Goal: Transaction & Acquisition: Purchase product/service

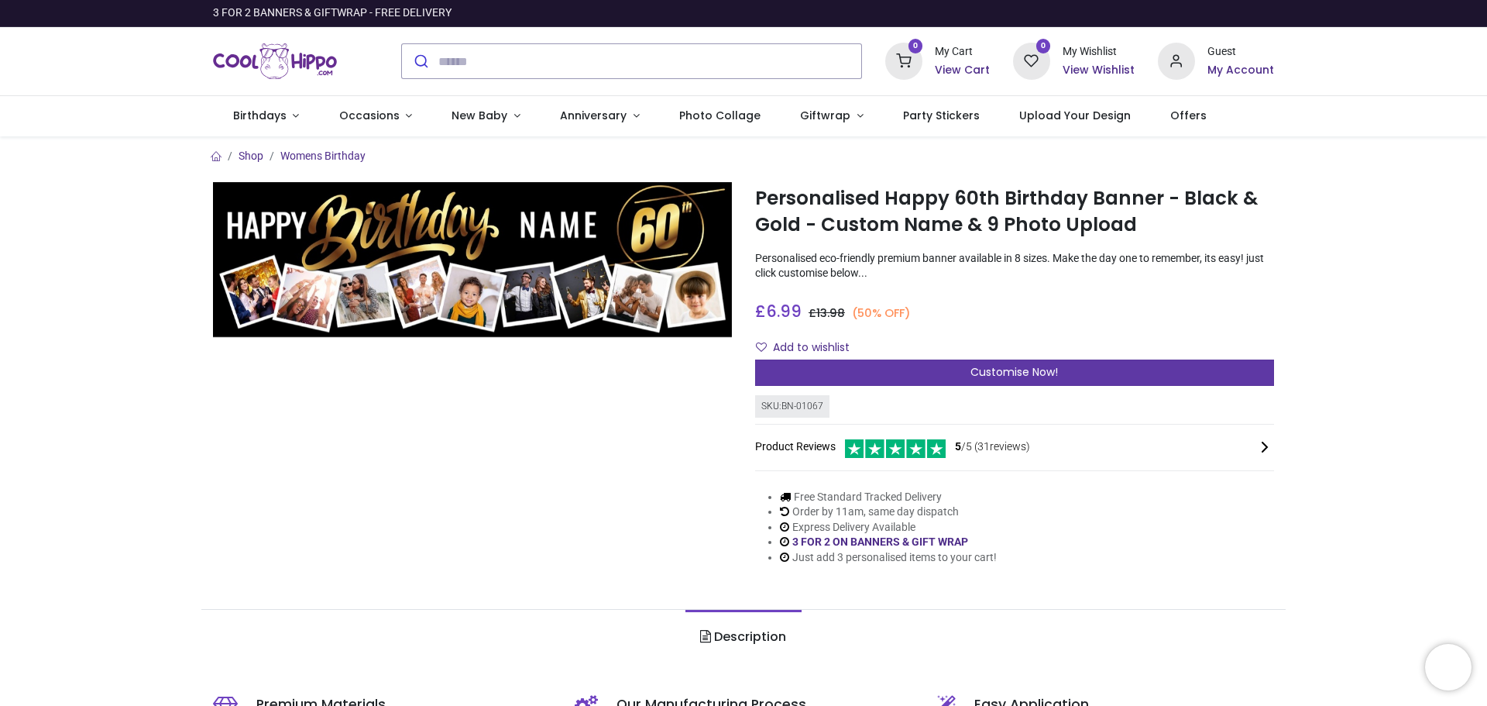
click at [979, 372] on span "Customise Now!" at bounding box center [1015, 371] width 88 height 15
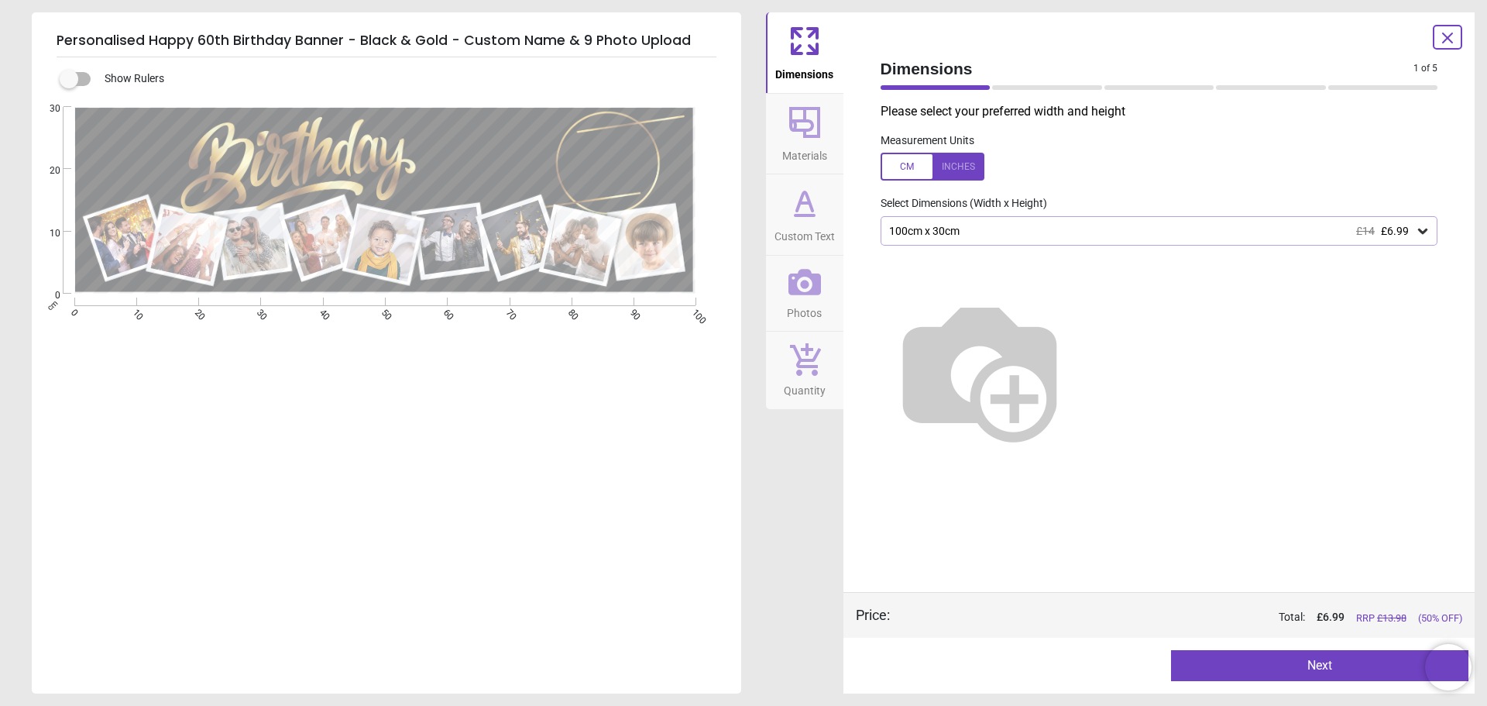
click at [1030, 387] on img at bounding box center [980, 369] width 198 height 198
click at [1420, 227] on icon at bounding box center [1422, 230] width 15 height 15
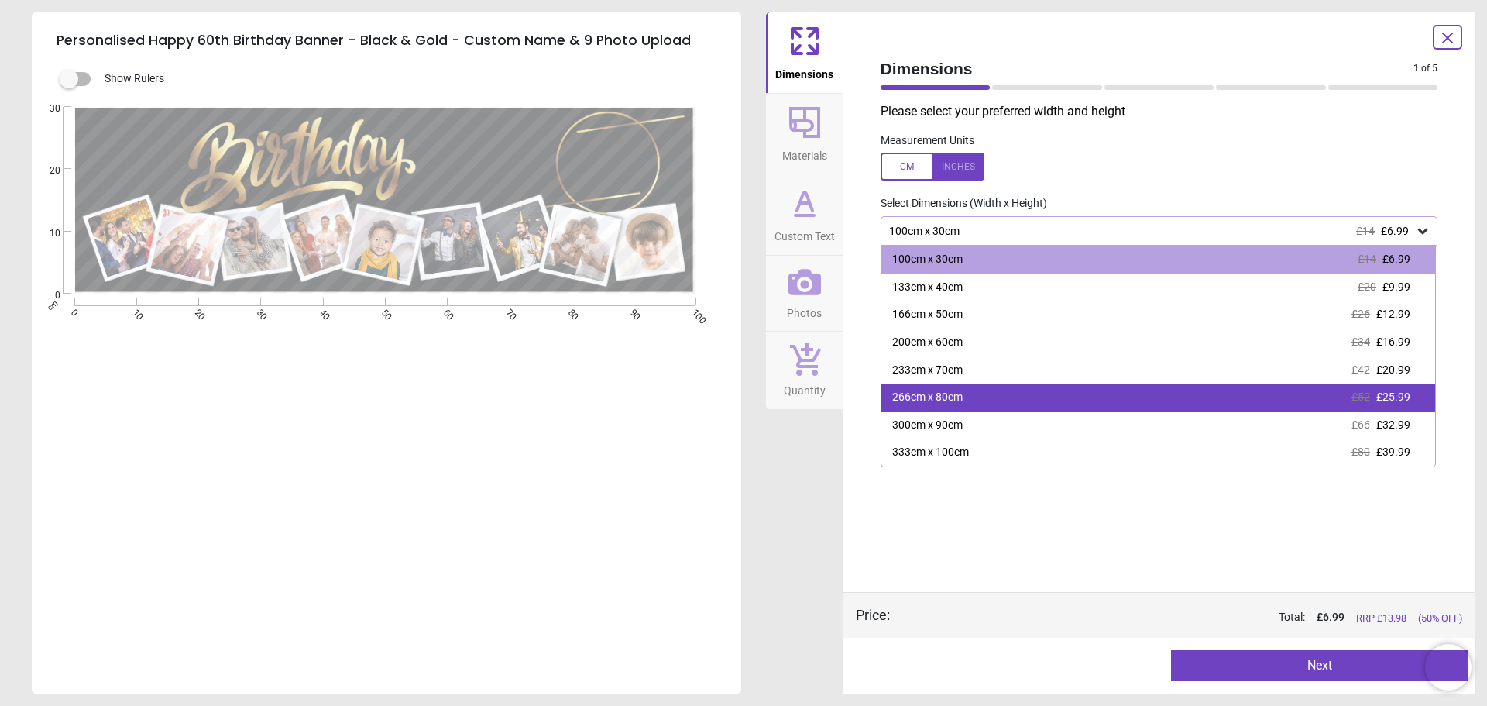
click at [998, 403] on div "266cm x 80cm £52 £25.99" at bounding box center [1159, 397] width 555 height 28
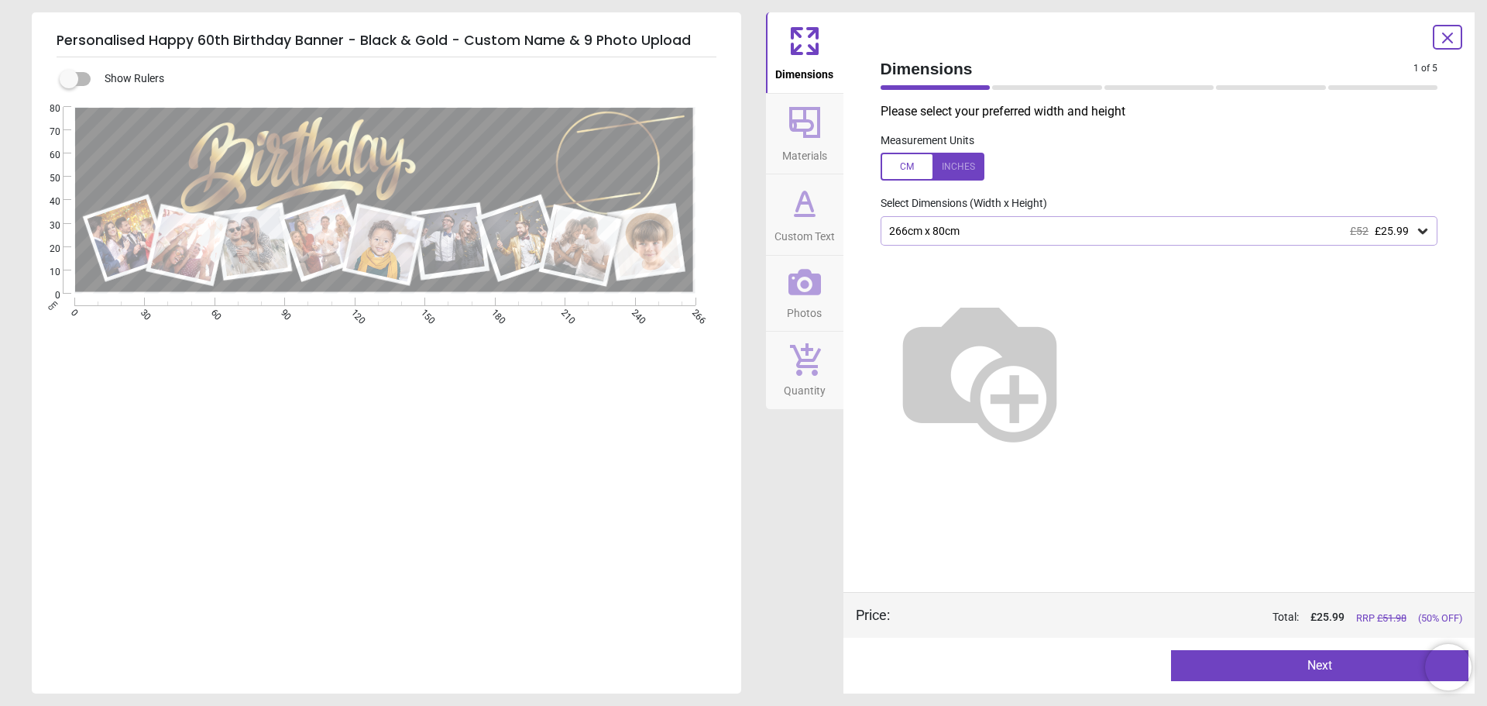
click at [1302, 659] on button "Next" at bounding box center [1319, 665] width 297 height 31
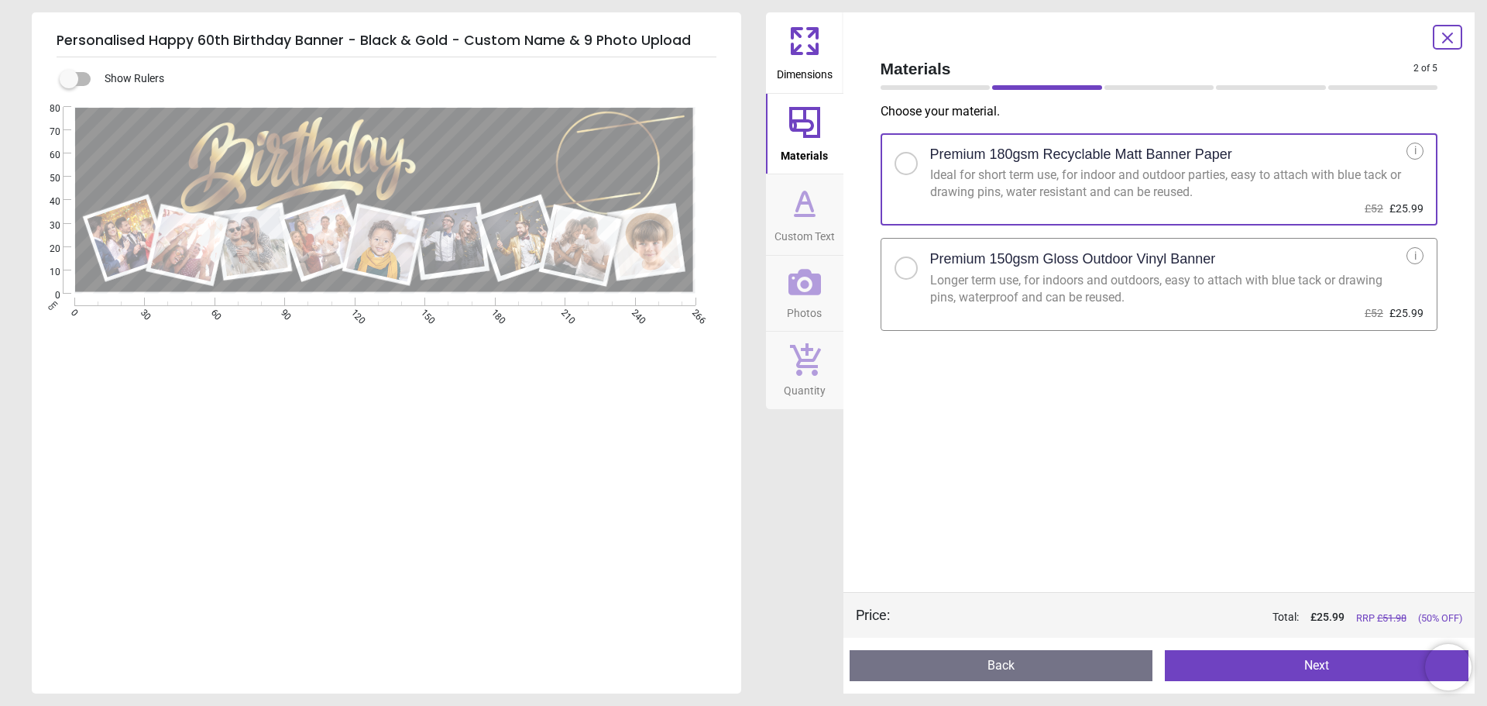
click at [911, 268] on div at bounding box center [906, 267] width 23 height 23
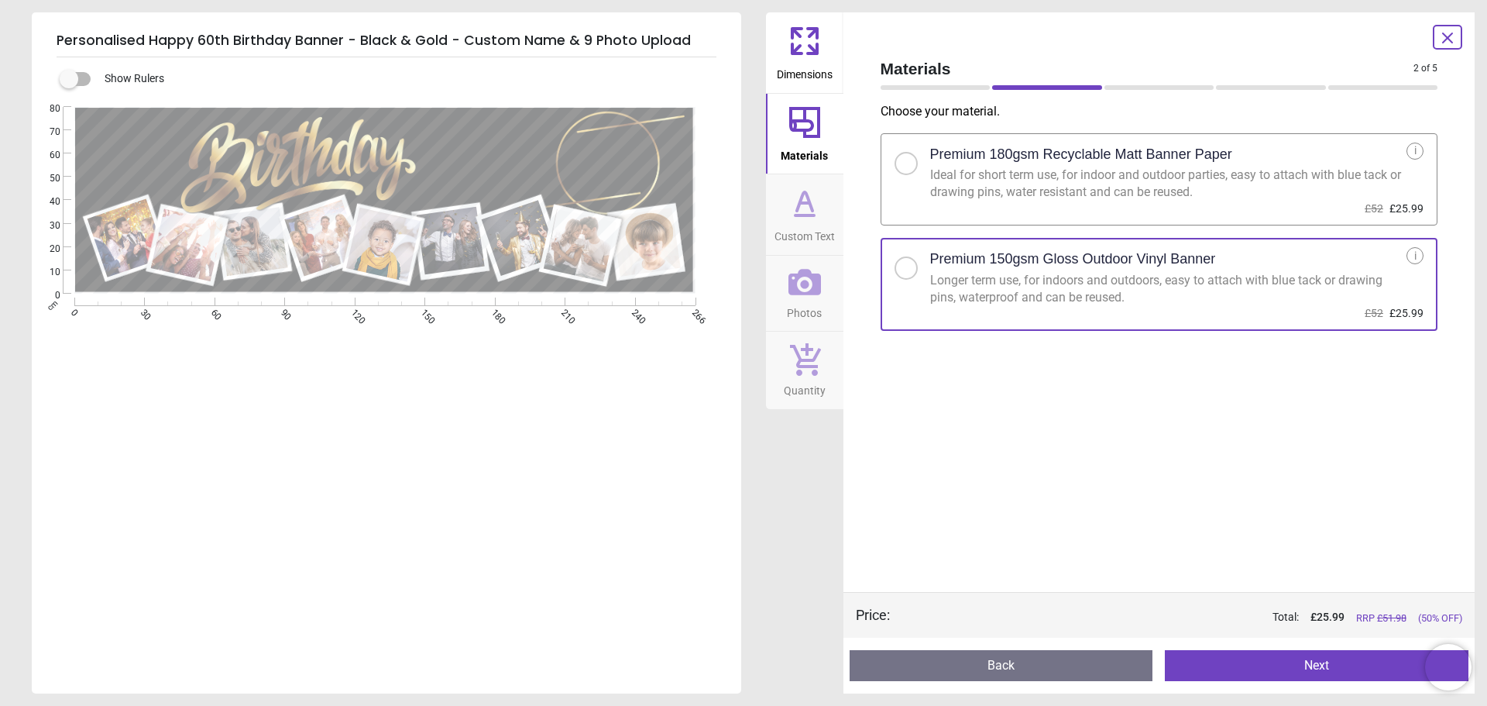
click at [910, 163] on div at bounding box center [906, 163] width 9 height 9
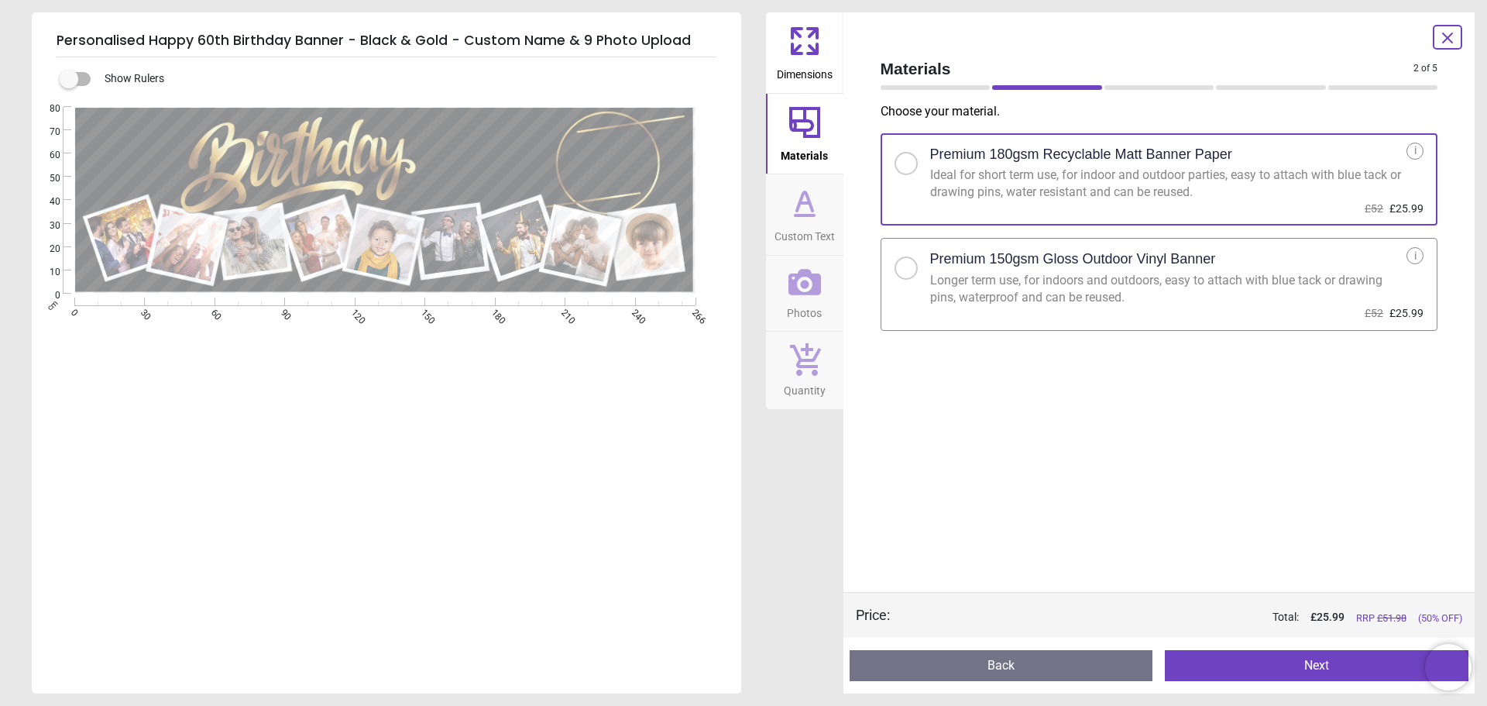
click at [1330, 659] on button "Next" at bounding box center [1317, 665] width 304 height 31
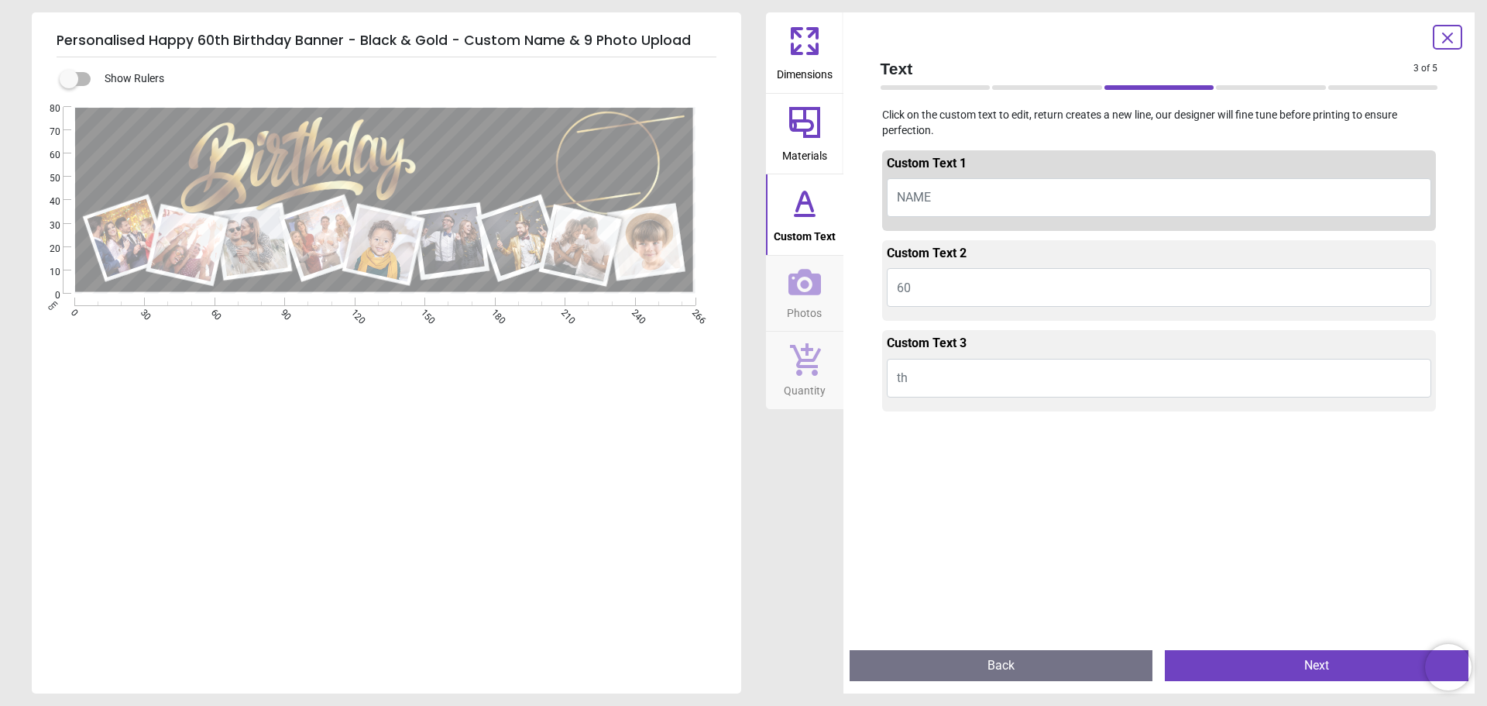
click at [982, 194] on button "NAME" at bounding box center [1159, 197] width 545 height 39
click at [988, 190] on button "NAME" at bounding box center [1159, 197] width 545 height 39
click at [935, 196] on button "NAME" at bounding box center [1159, 197] width 545 height 39
click at [923, 196] on span "NAME" at bounding box center [914, 197] width 34 height 15
click at [943, 185] on button "NAME" at bounding box center [1159, 197] width 545 height 39
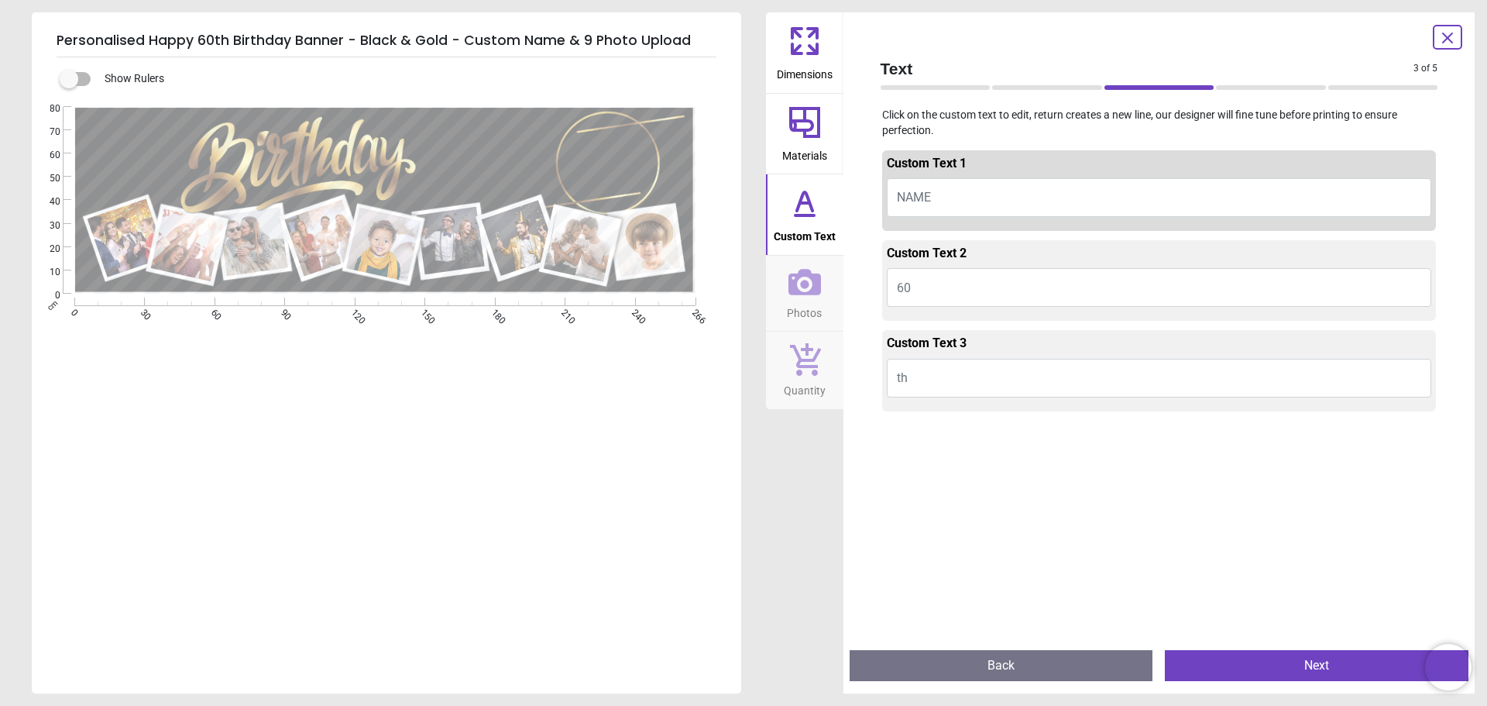
click at [910, 195] on span "NAME" at bounding box center [914, 197] width 34 height 15
click at [807, 215] on icon at bounding box center [804, 202] width 37 height 37
click at [906, 194] on span "NAME" at bounding box center [914, 197] width 34 height 15
click at [947, 191] on button "NAME" at bounding box center [1159, 197] width 545 height 39
click at [971, 165] on div "Custom Text 1" at bounding box center [1159, 166] width 545 height 23
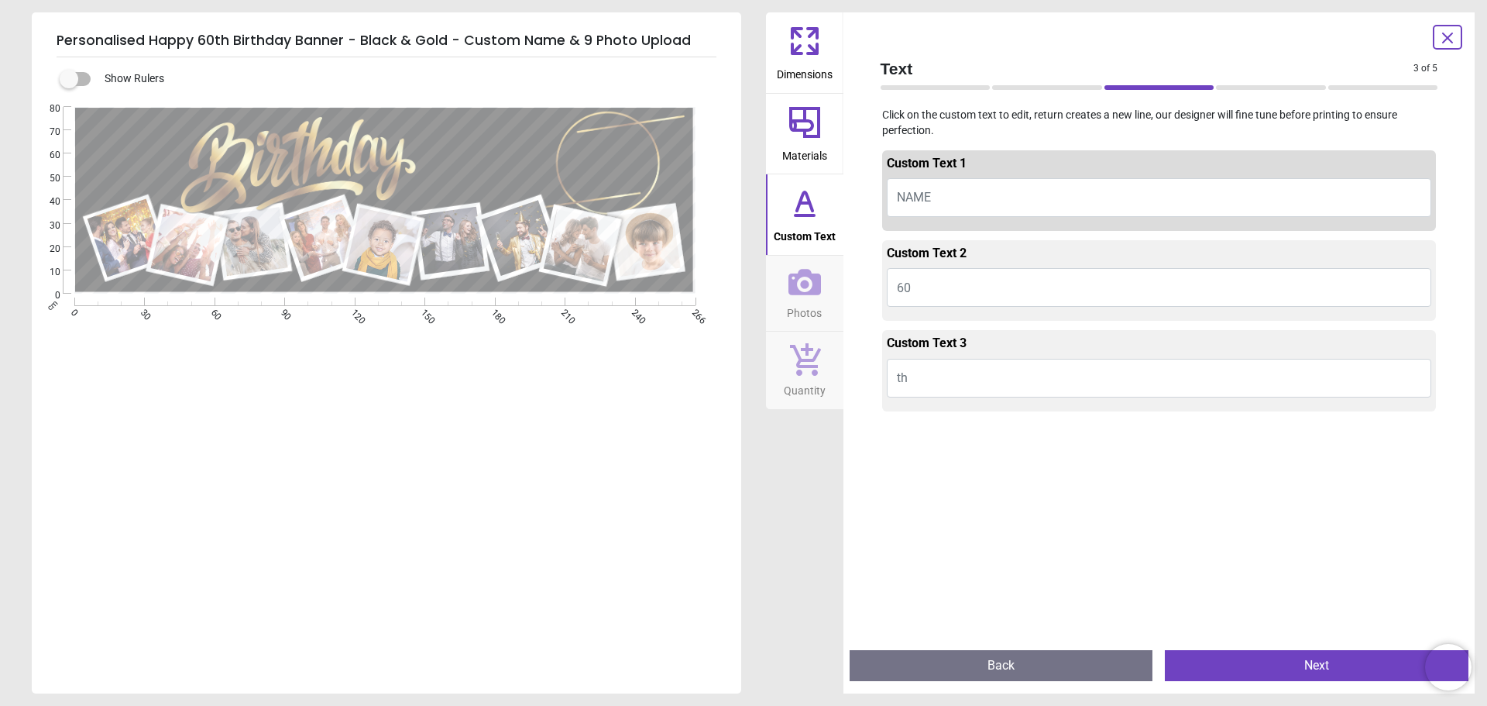
click at [933, 203] on button "NAME" at bounding box center [1159, 197] width 545 height 39
click at [998, 375] on button "th" at bounding box center [1159, 378] width 545 height 39
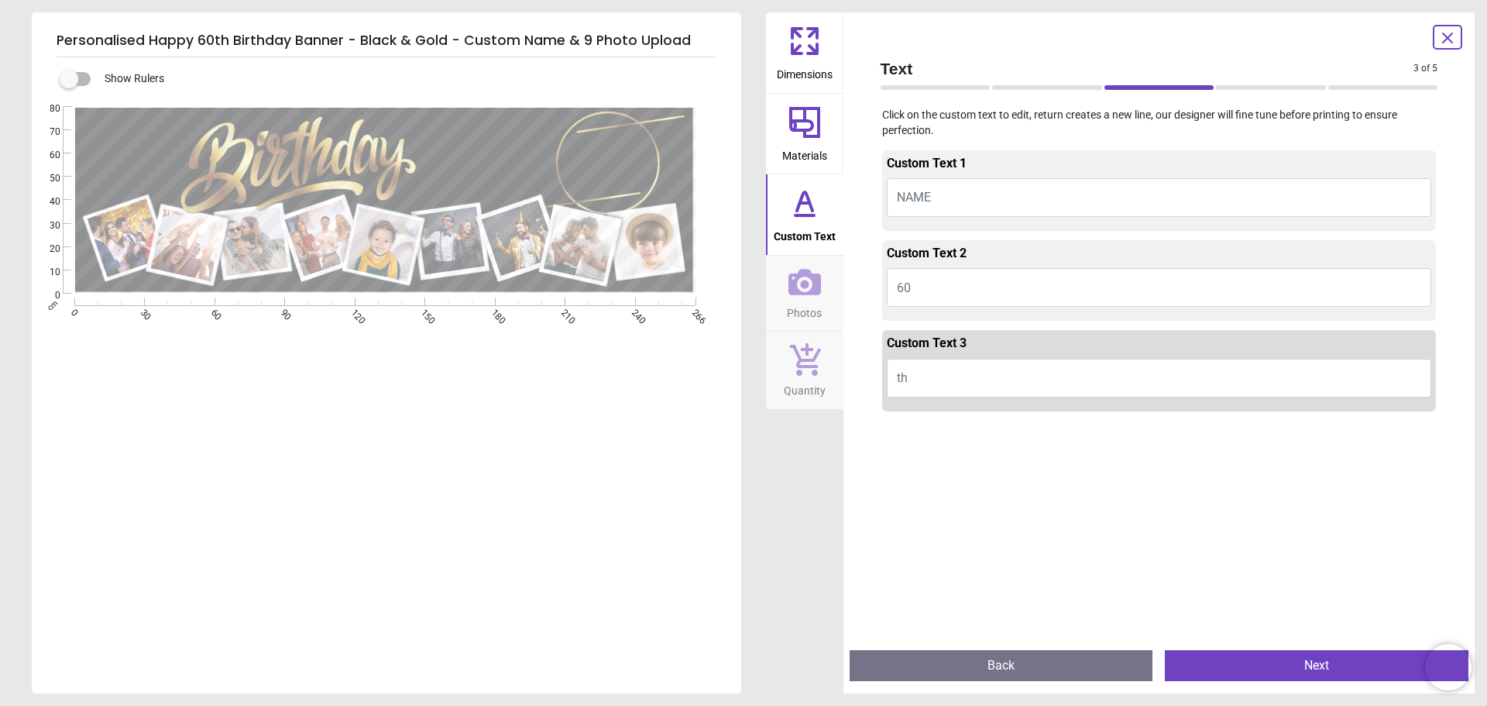
click at [925, 378] on button "th" at bounding box center [1159, 378] width 545 height 39
drag, startPoint x: 918, startPoint y: 373, endPoint x: 865, endPoint y: 366, distance: 53.2
click at [865, 376] on div "Text 3 of 5 3 of 6 Click on the custom text to edit, return creates a new line,…" at bounding box center [1160, 352] width 632 height 681
click at [915, 202] on span "NAME" at bounding box center [914, 197] width 34 height 15
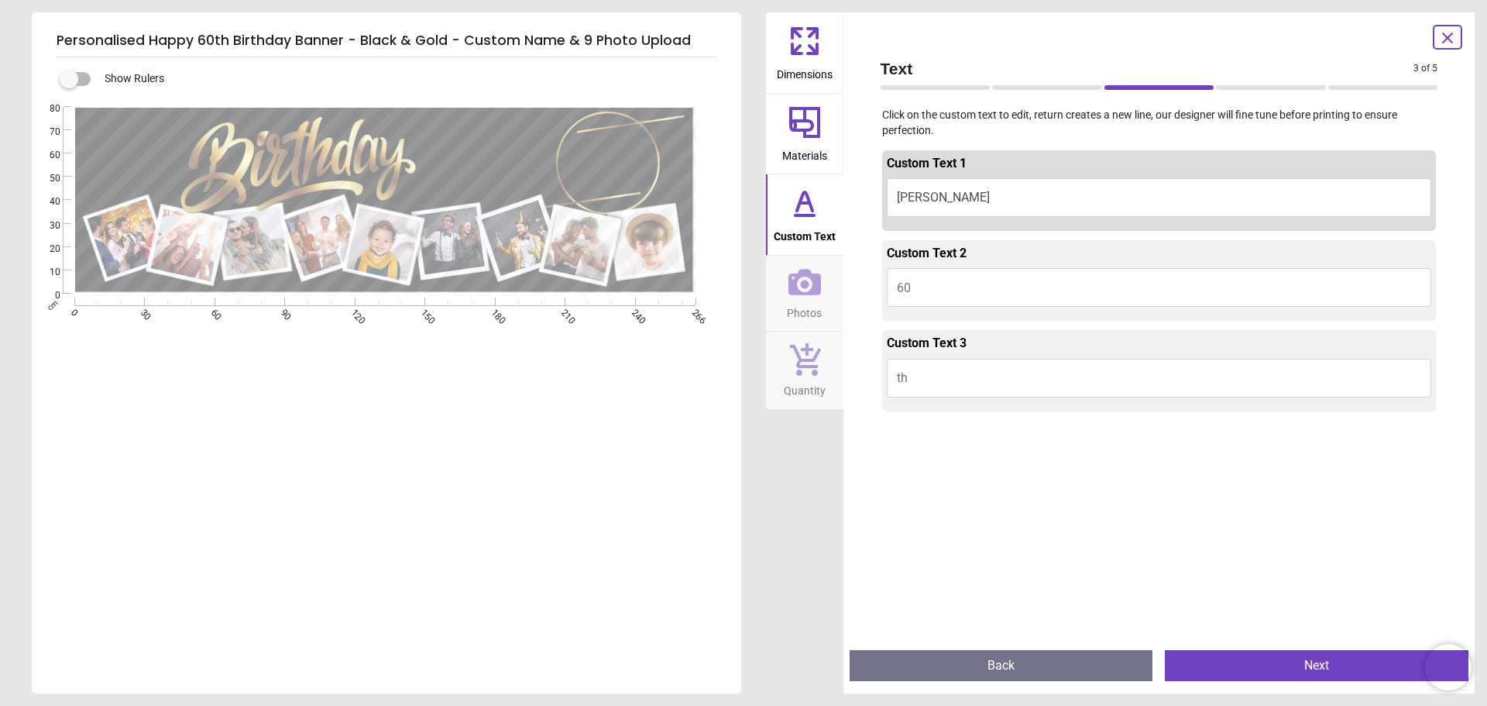
type textarea "*****"
click at [939, 294] on button "60" at bounding box center [1159, 287] width 545 height 39
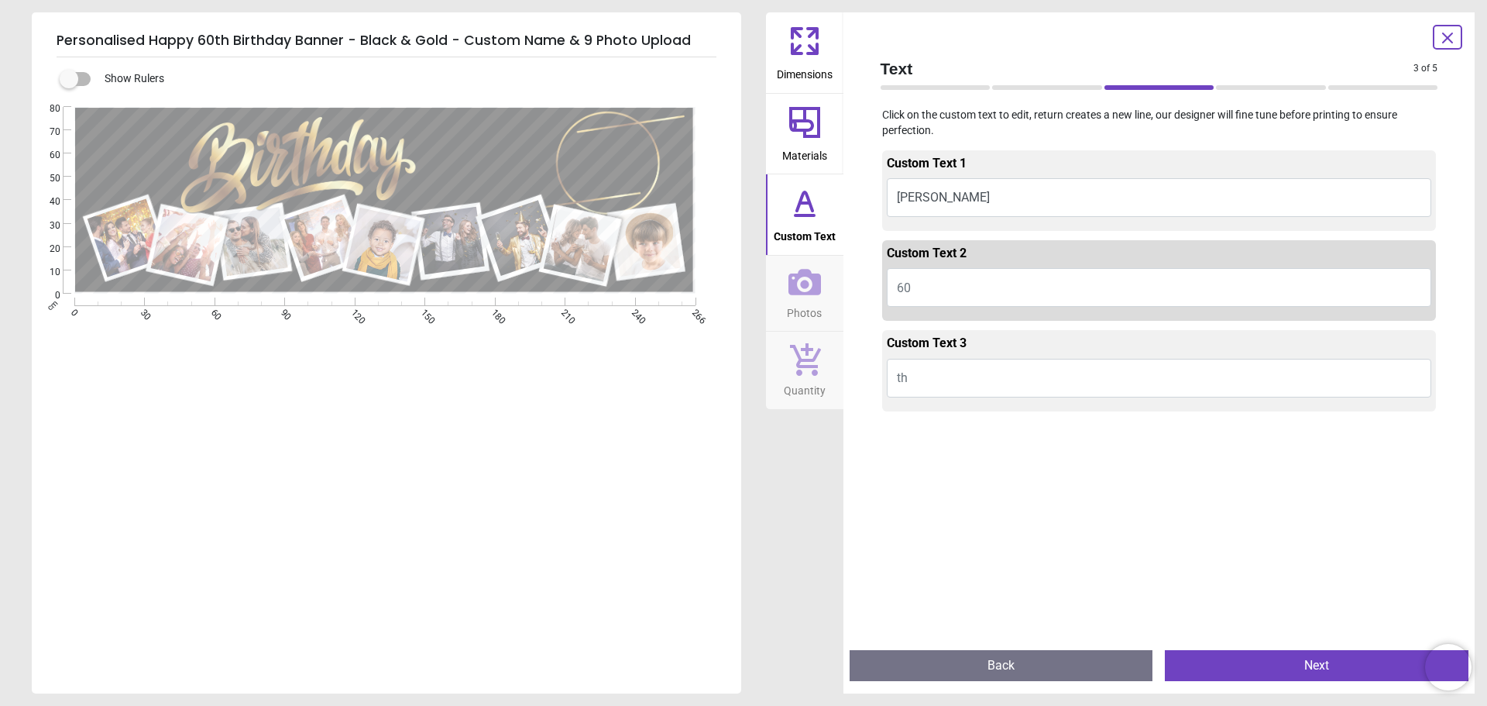
click at [933, 376] on button "th" at bounding box center [1159, 378] width 545 height 39
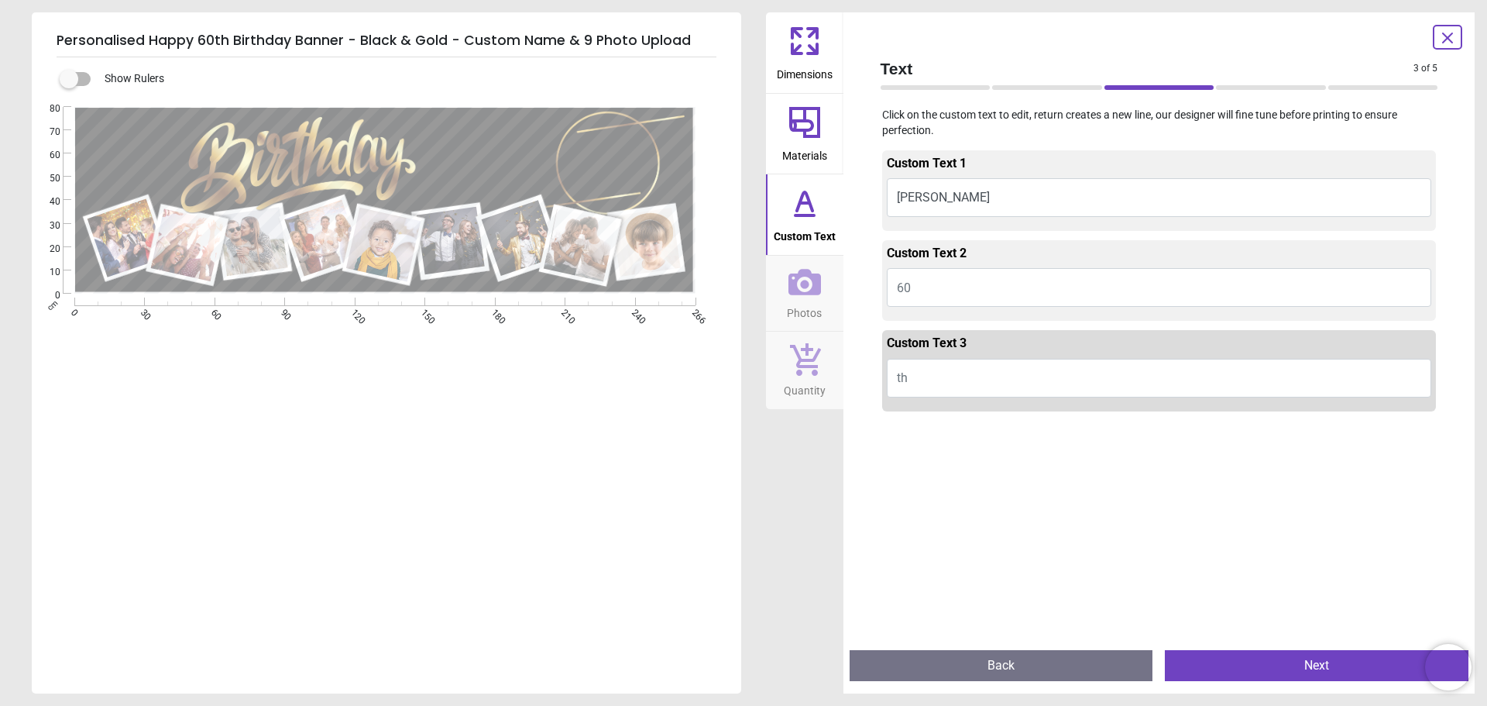
click at [1361, 670] on button "Next" at bounding box center [1317, 665] width 304 height 31
